Goal: Find specific page/section: Find specific page/section

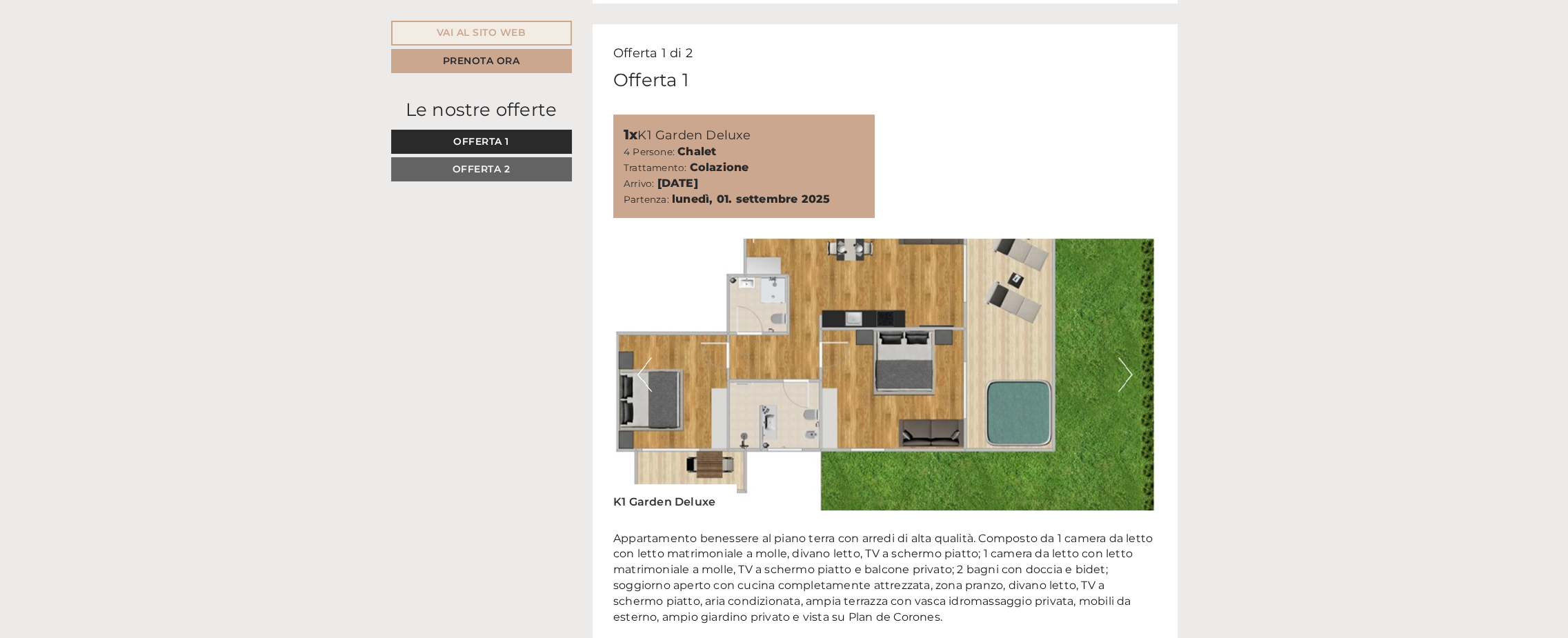
scroll to position [896, 0]
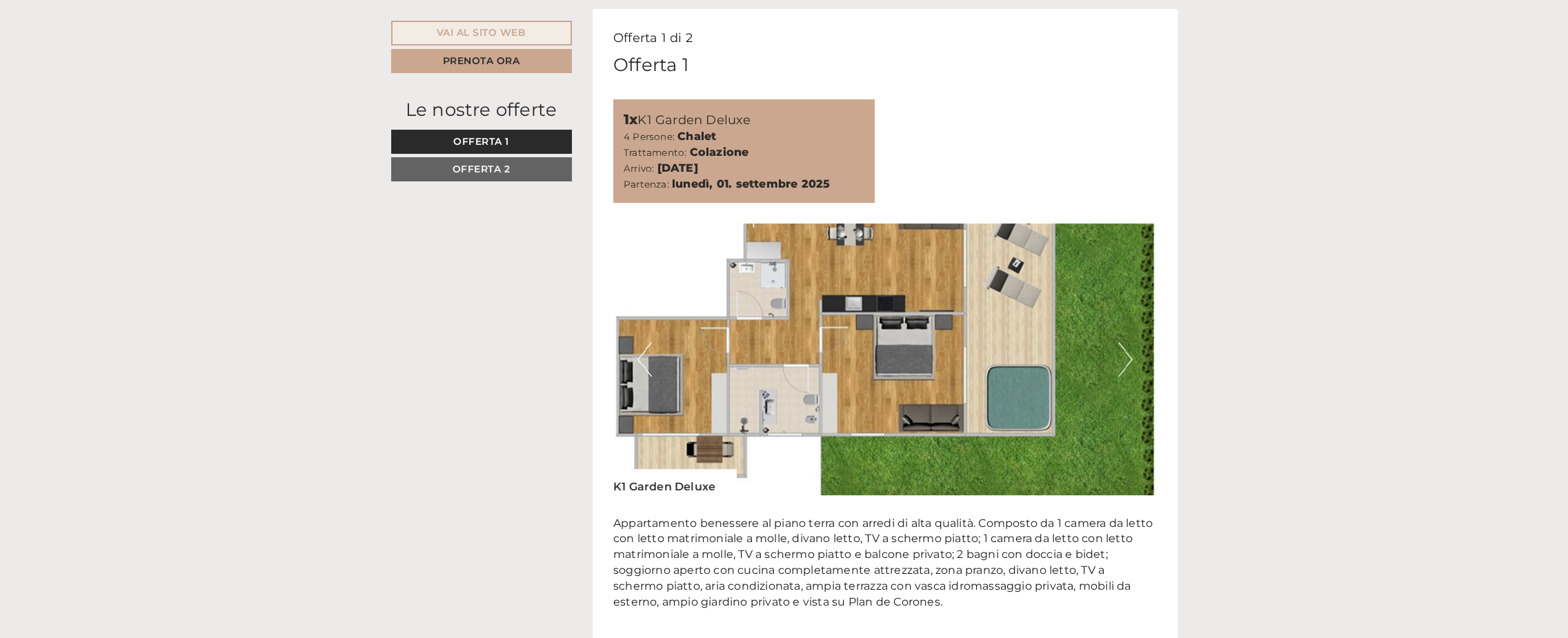
click at [1121, 366] on button "Next" at bounding box center [1125, 359] width 15 height 34
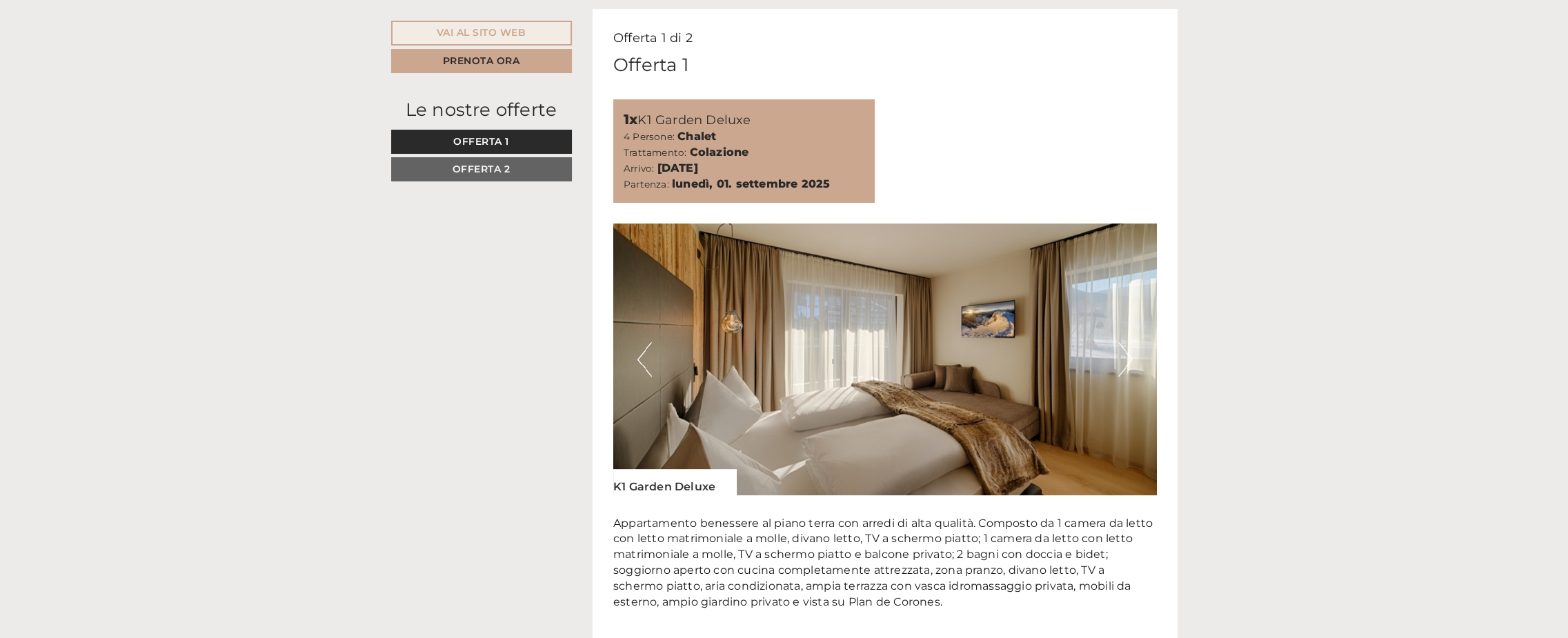
click at [1121, 366] on button "Next" at bounding box center [1125, 359] width 15 height 34
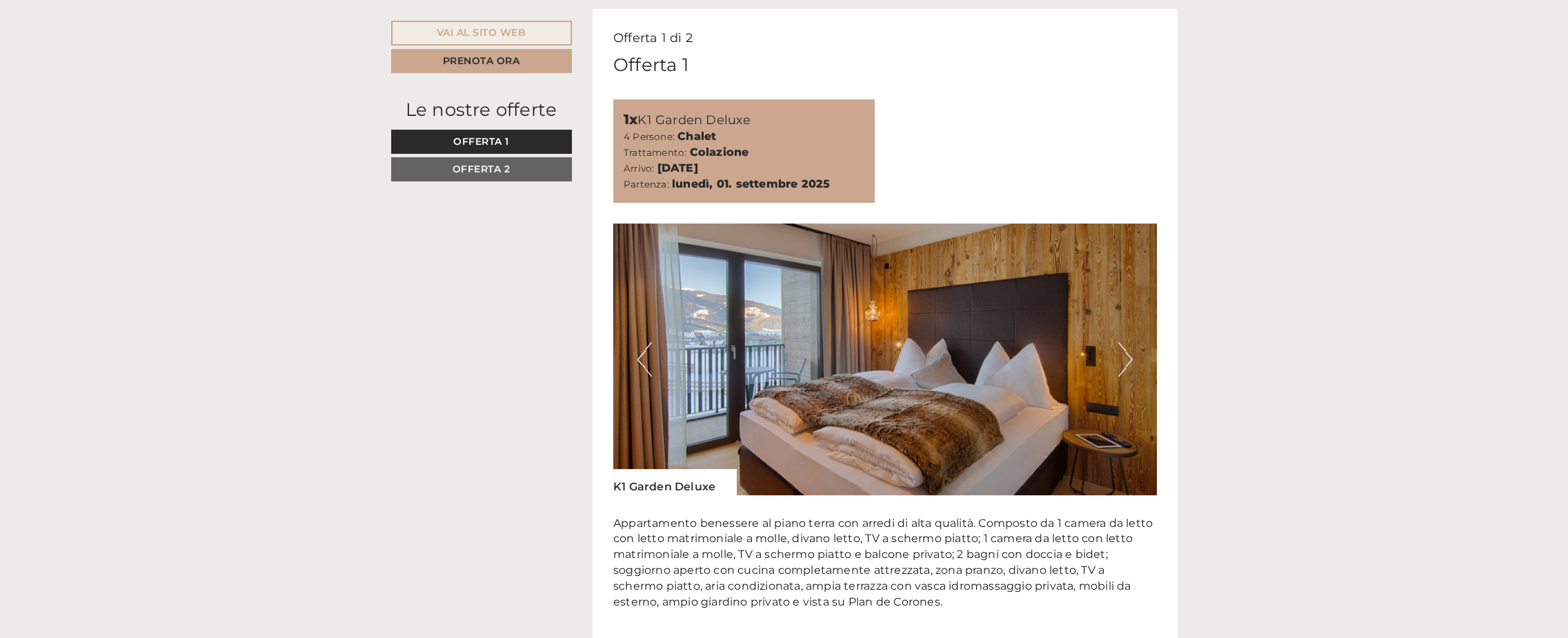
click at [1121, 366] on button "Next" at bounding box center [1125, 359] width 15 height 34
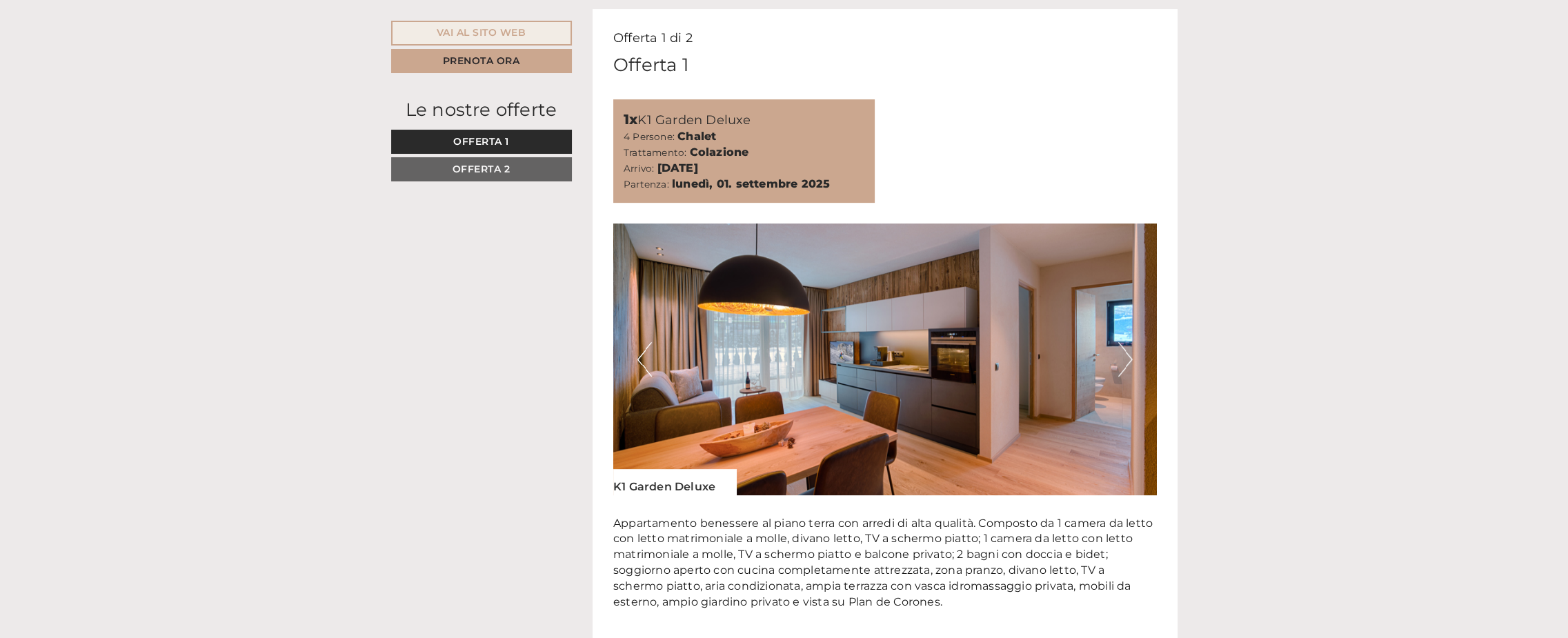
click at [1121, 366] on button "Next" at bounding box center [1125, 359] width 15 height 34
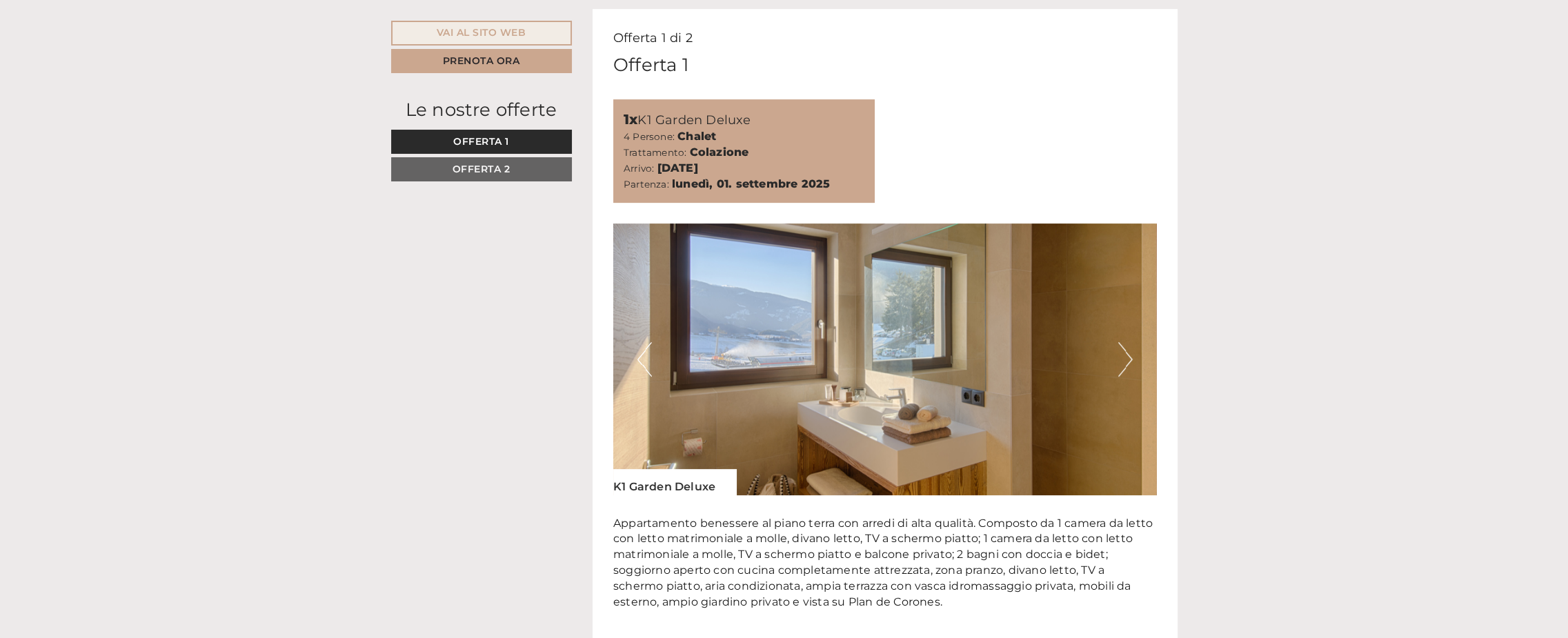
click at [1121, 366] on button "Next" at bounding box center [1125, 359] width 15 height 34
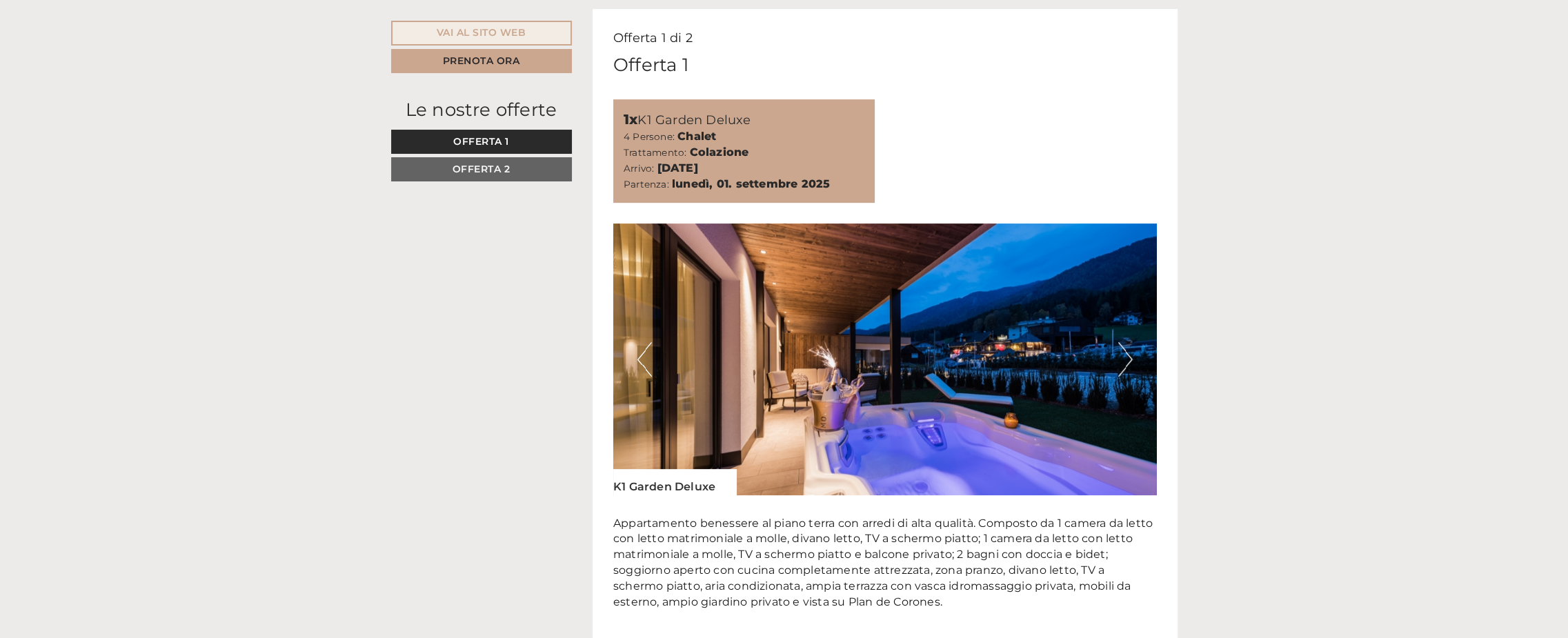
click at [1121, 366] on button "Next" at bounding box center [1125, 359] width 15 height 34
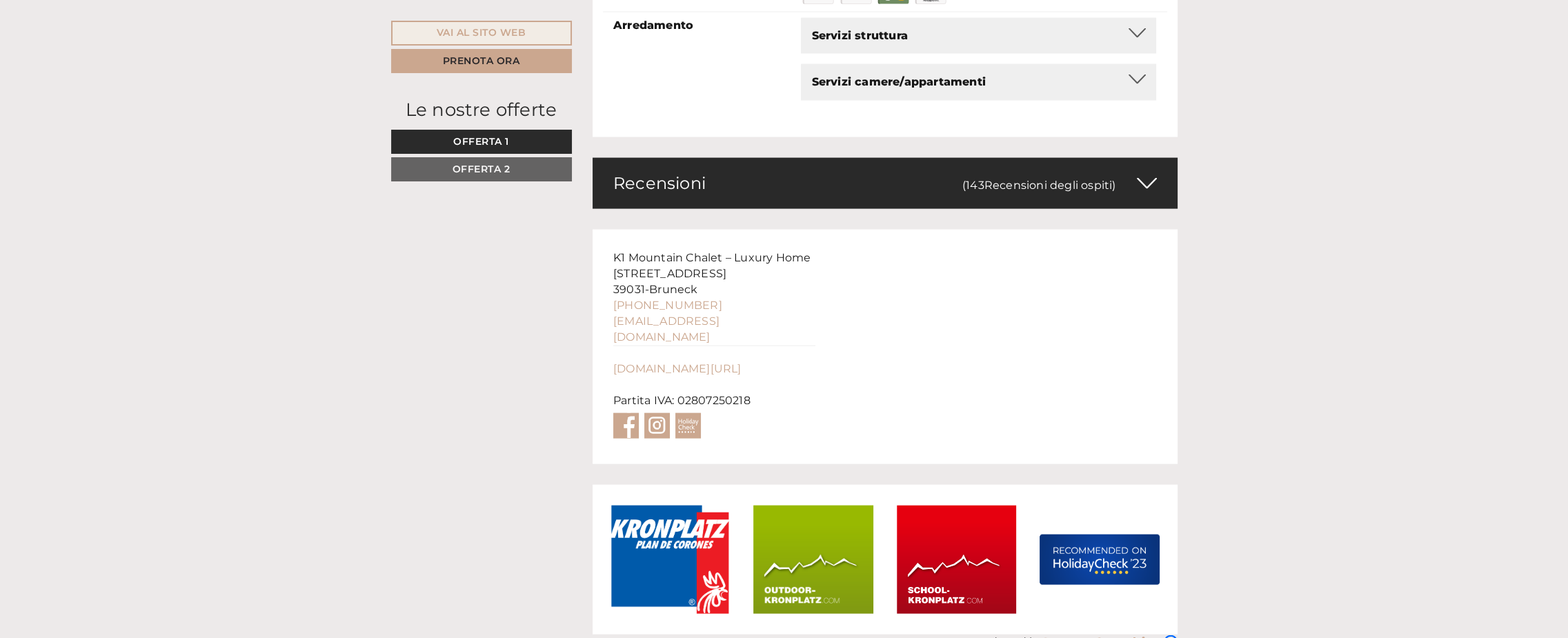
scroll to position [4863, 0]
drag, startPoint x: 824, startPoint y: 243, endPoint x: 598, endPoint y: 231, distance: 226.3
click at [598, 231] on div "K1 Mountain Chalet – Luxury Home [STREET_ADDRESS] [PHONE_NUMBER] [EMAIL_ADDRESS…" at bounding box center [714, 345] width 244 height 234
drag, startPoint x: 598, startPoint y: 231, endPoint x: 657, endPoint y: 233, distance: 59.0
copy span "K1 Mountain Chalet – Luxury Home"
